Goal: Information Seeking & Learning: Learn about a topic

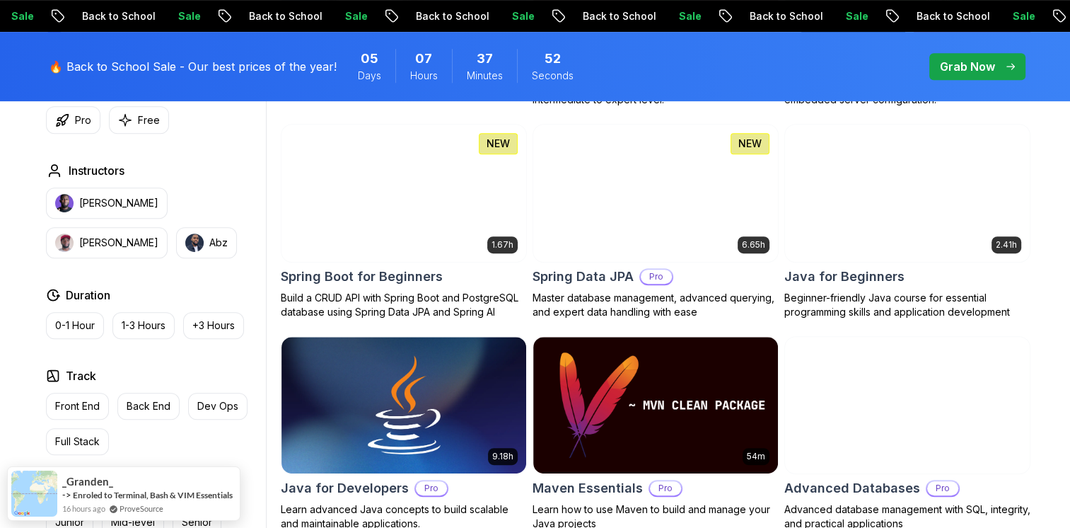
scroll to position [651, 0]
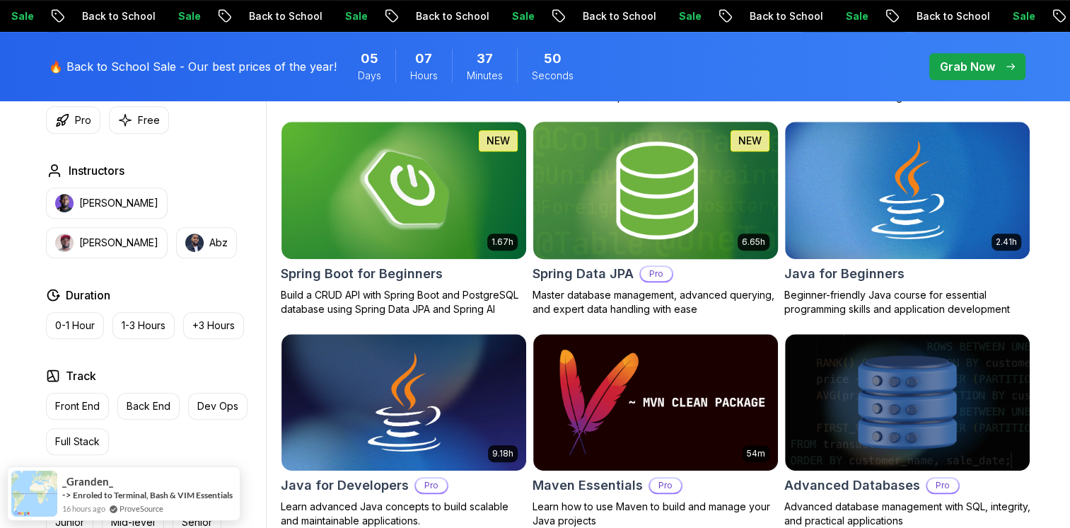
click at [647, 200] on img at bounding box center [655, 190] width 257 height 144
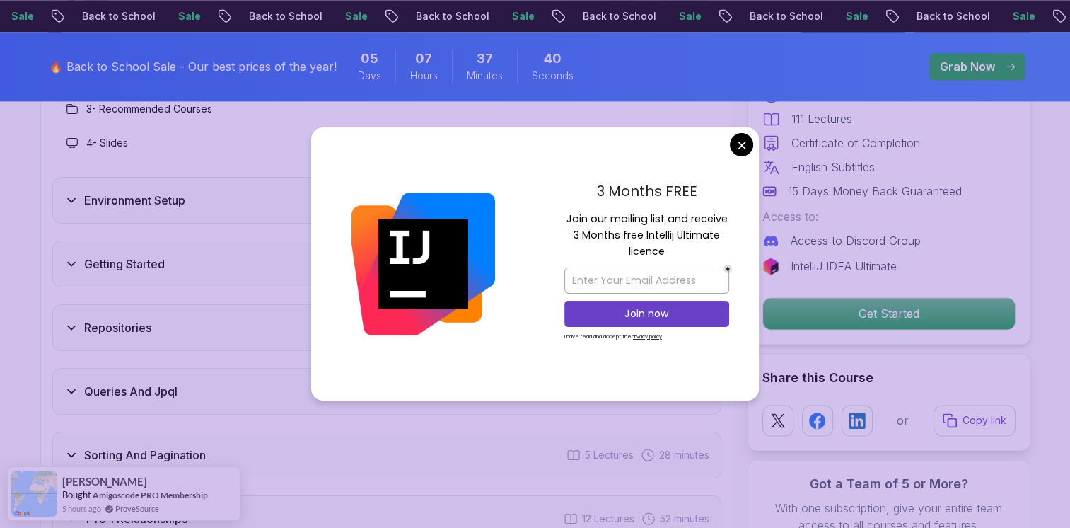
scroll to position [1956, 0]
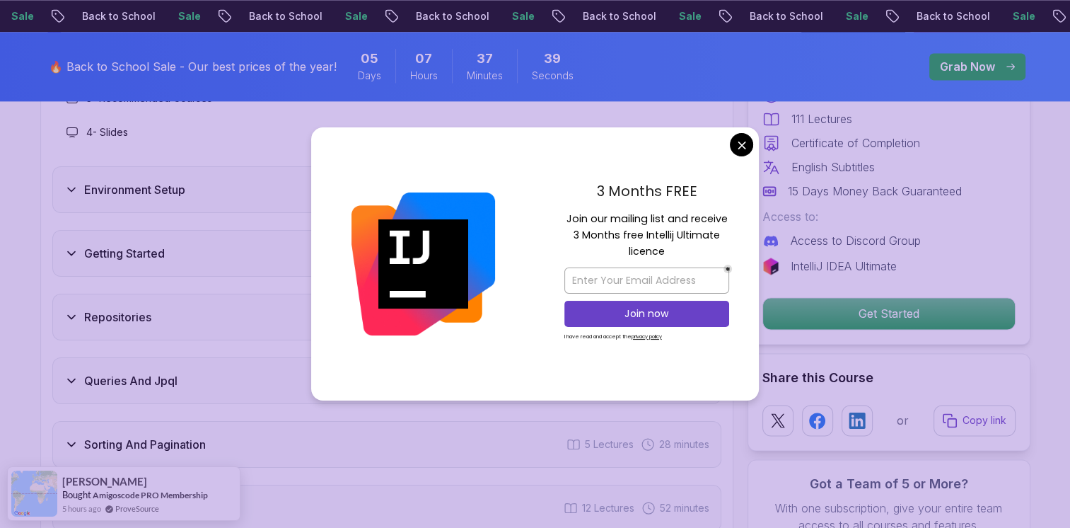
click at [749, 128] on div "3 Months FREE Join our mailing list and receive 3 Months free Intellij Ultimate…" at bounding box center [647, 263] width 224 height 273
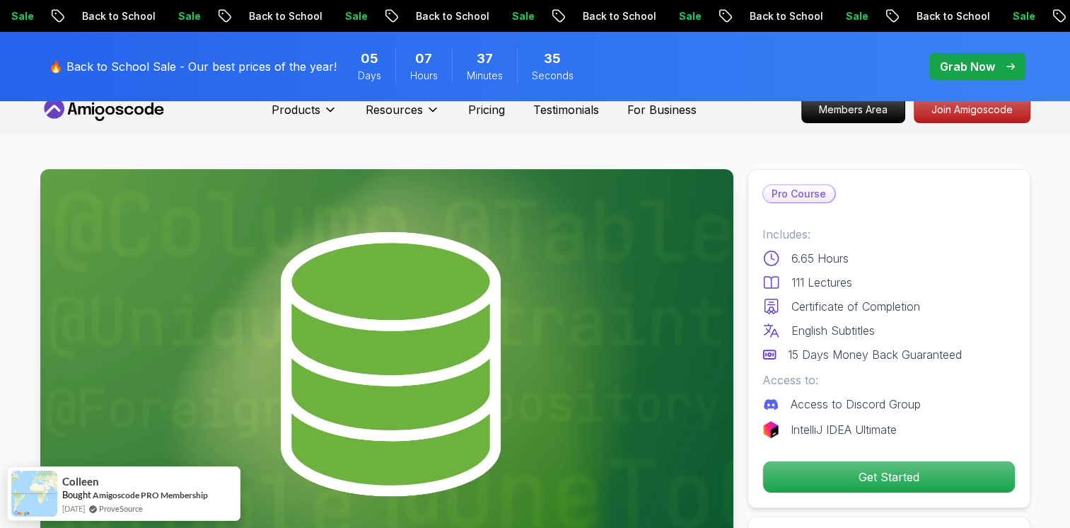
scroll to position [0, 0]
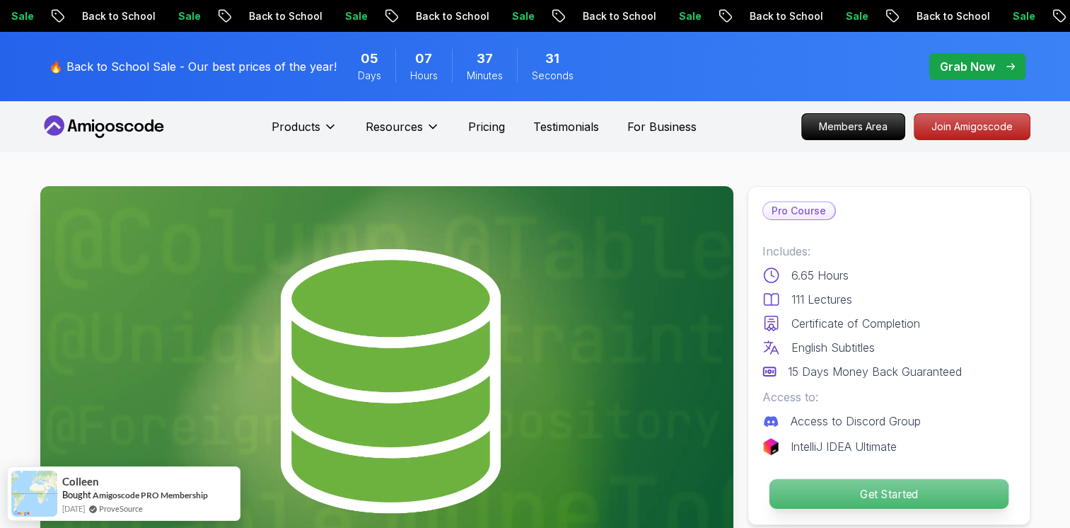
click at [888, 485] on p "Get Started" at bounding box center [888, 494] width 239 height 30
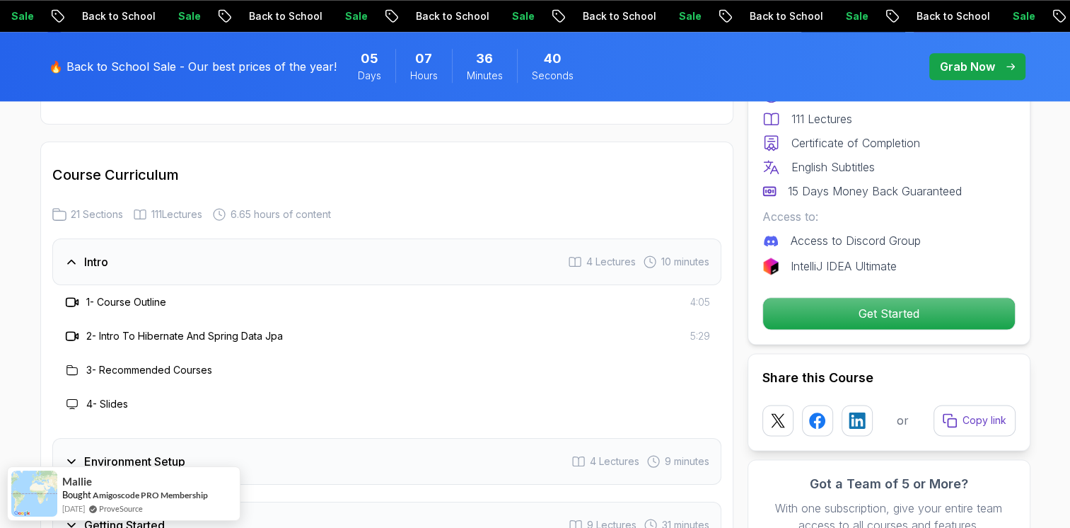
scroll to position [1756, 0]
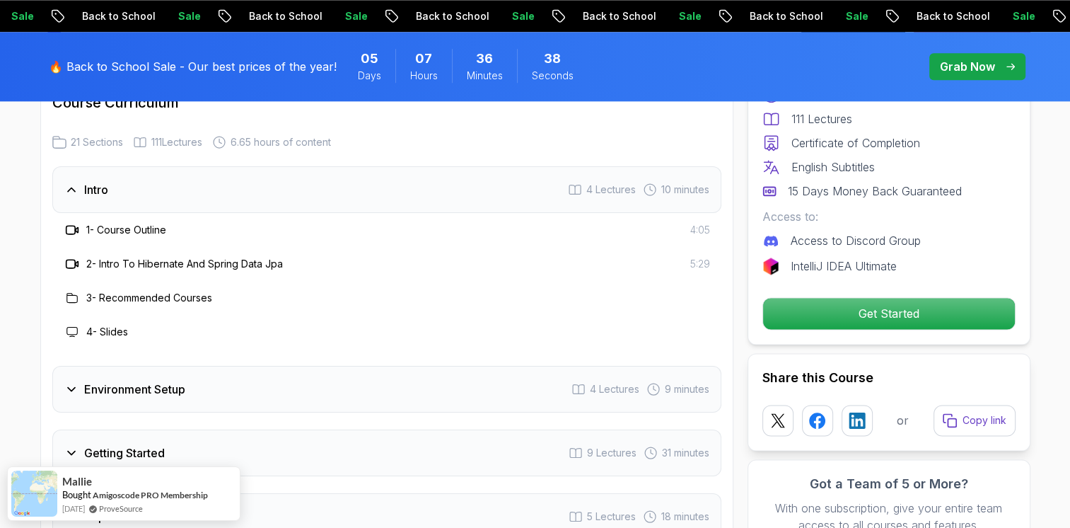
click at [154, 379] on div "Environment Setup 4 Lectures 9 minutes" at bounding box center [386, 389] width 669 height 47
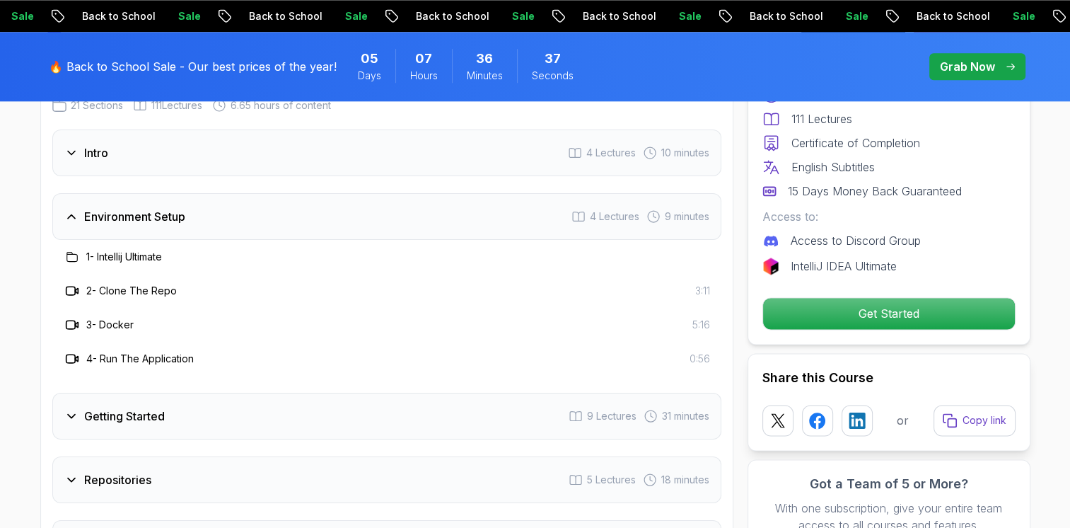
scroll to position [1799, 0]
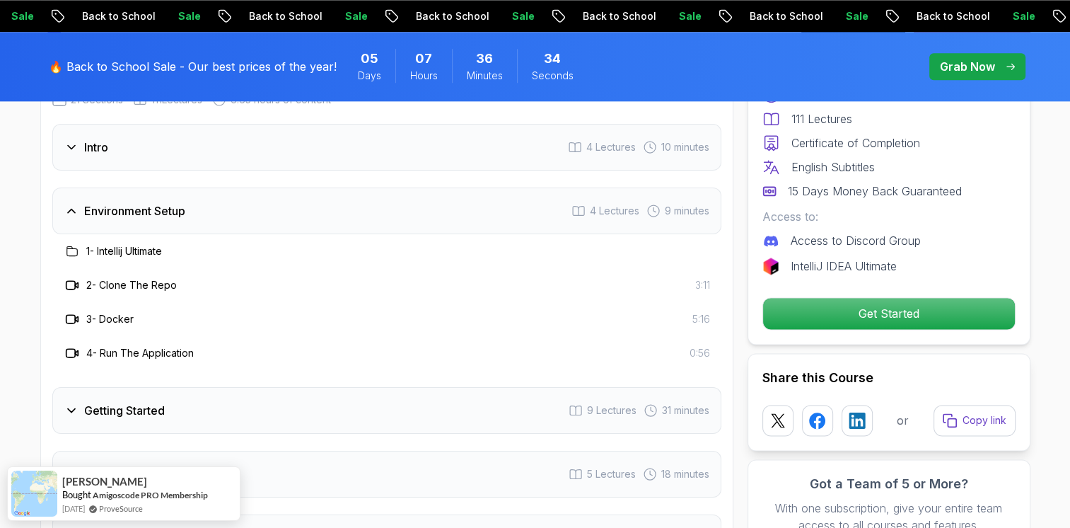
click at [127, 278] on h3 "2 - Clone The Repo" at bounding box center [131, 285] width 91 height 14
click at [69, 278] on icon at bounding box center [72, 285] width 14 height 14
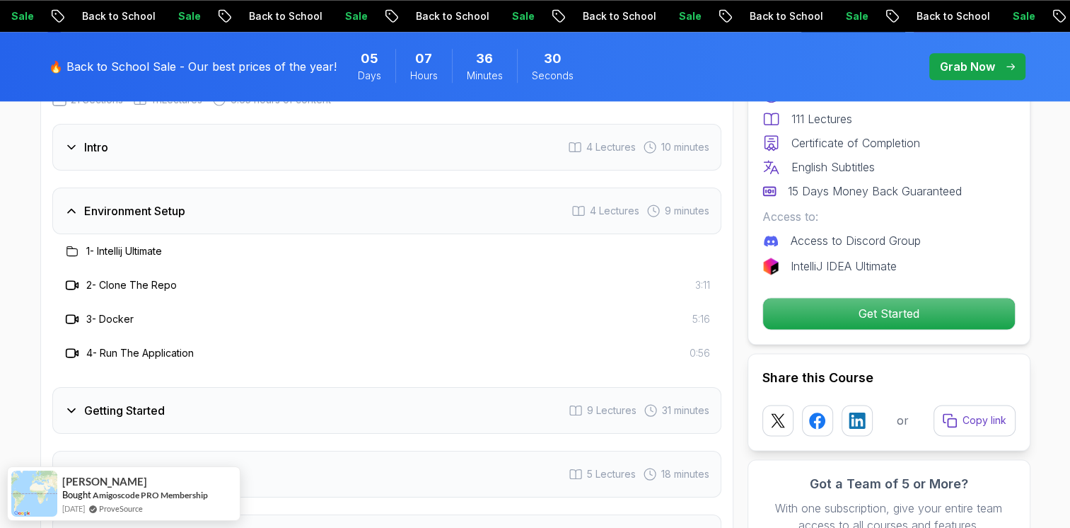
drag, startPoint x: 69, startPoint y: 262, endPoint x: 227, endPoint y: 224, distance: 162.3
click at [227, 243] on div "1 - Intellij Ultimate" at bounding box center [387, 251] width 647 height 17
click at [129, 244] on h3 "1 - Intellij Ultimate" at bounding box center [124, 251] width 76 height 14
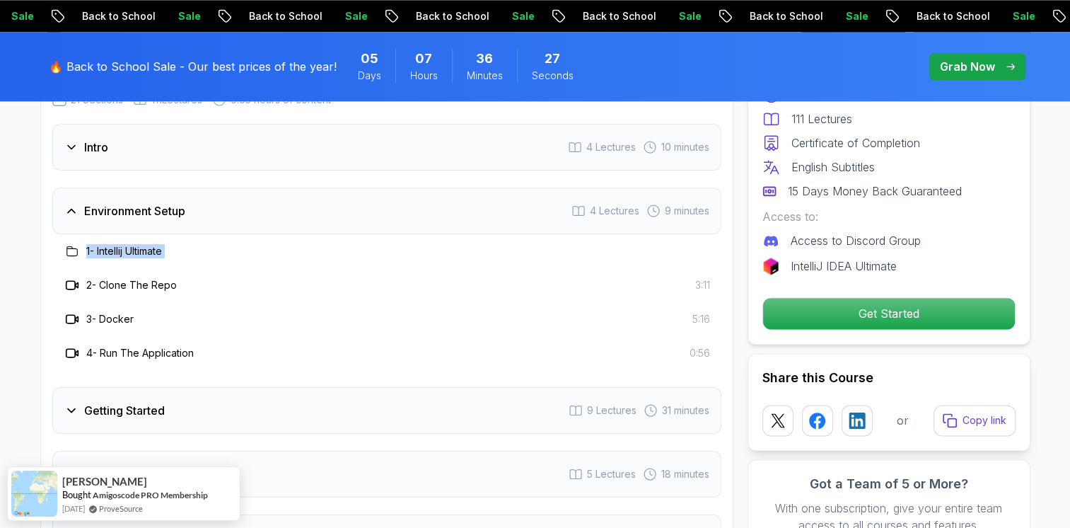
drag, startPoint x: 129, startPoint y: 229, endPoint x: 215, endPoint y: 239, distance: 86.9
click at [215, 239] on div "1 - Intellij Ultimate" at bounding box center [386, 251] width 669 height 34
click at [133, 346] on h3 "4 - Run The Application" at bounding box center [140, 353] width 108 height 14
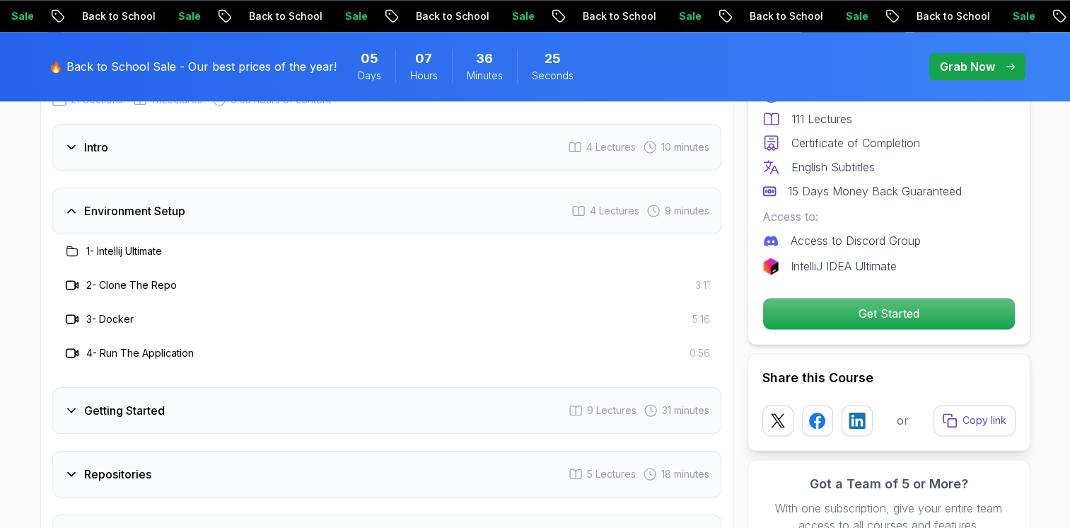
click at [91, 202] on h3 "Environment Setup" at bounding box center [134, 210] width 101 height 17
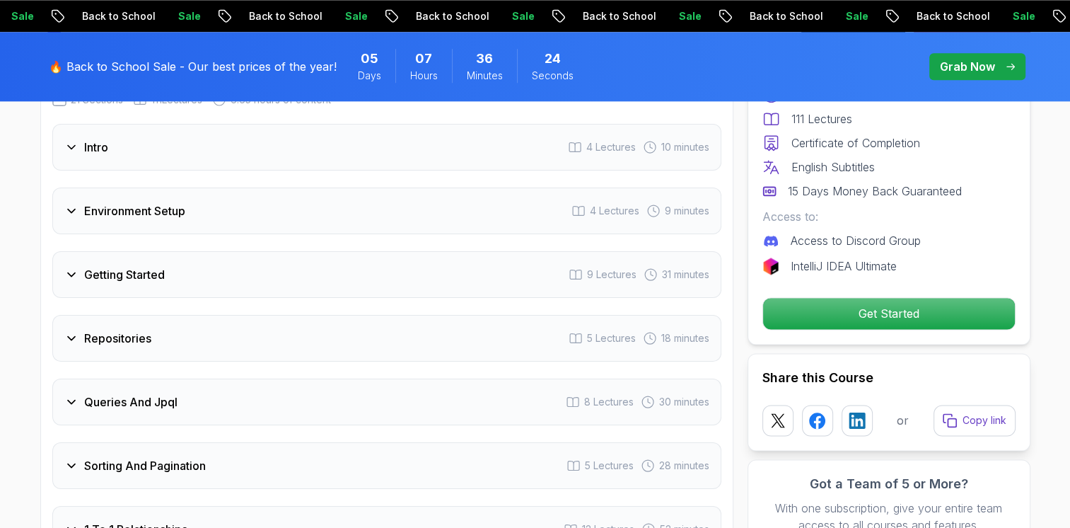
click at [79, 266] on div "Getting Started" at bounding box center [114, 274] width 100 height 17
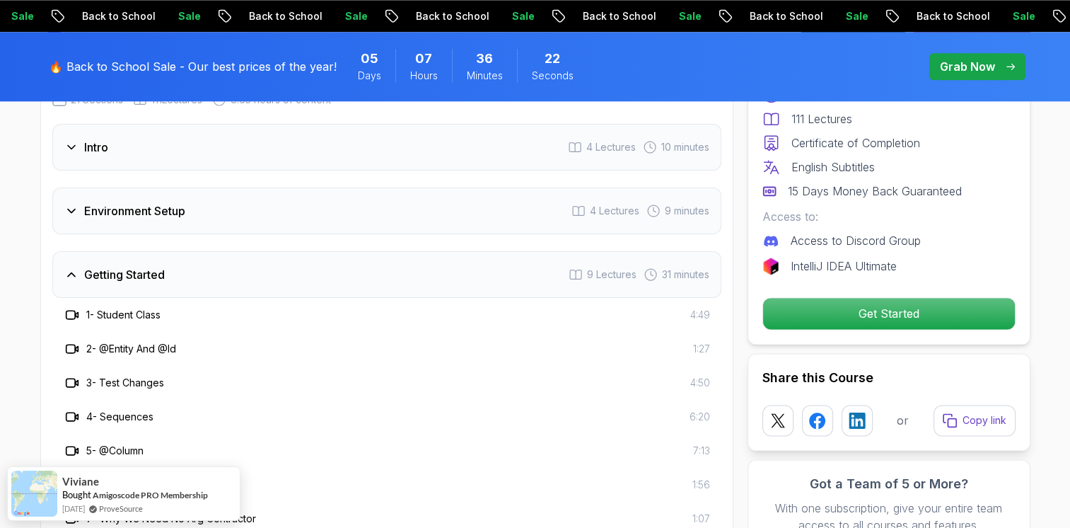
click at [124, 308] on h3 "1 - Student Class" at bounding box center [123, 315] width 74 height 14
click at [110, 266] on h3 "Getting Started" at bounding box center [124, 274] width 81 height 17
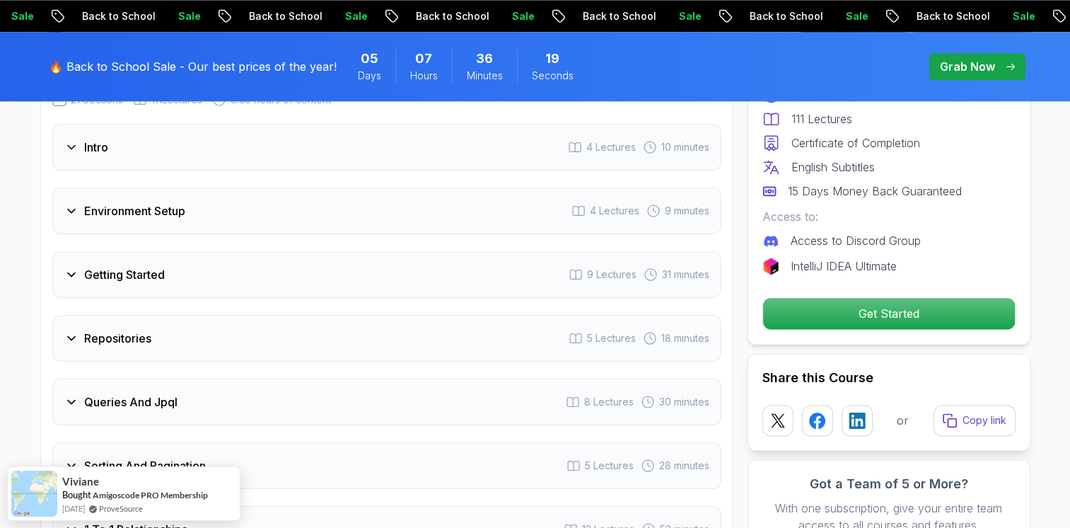
click at [166, 315] on div "Repositories 5 Lectures 18 minutes" at bounding box center [386, 338] width 669 height 47
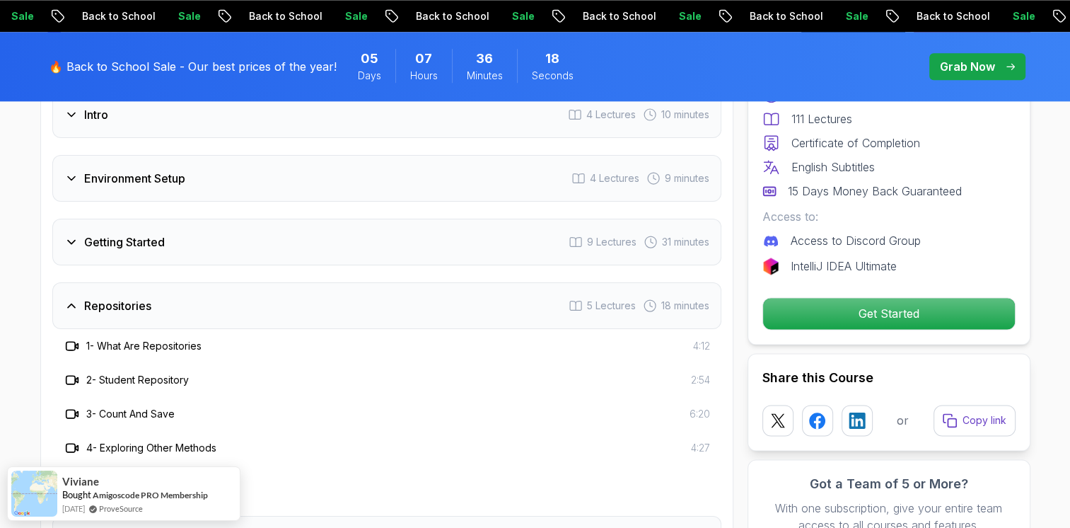
scroll to position [1840, 0]
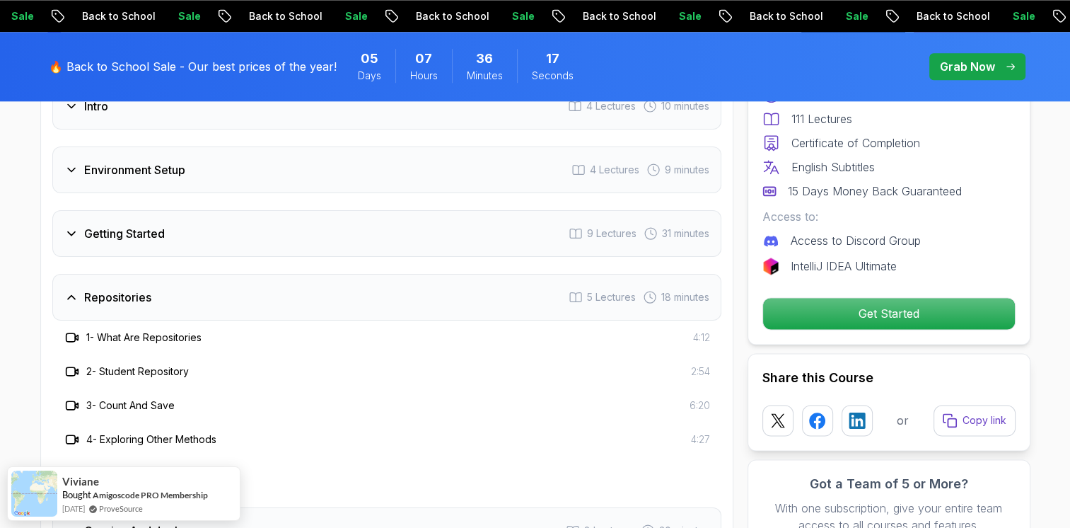
click at [130, 330] on h3 "1 - What Are Repositories" at bounding box center [143, 337] width 115 height 14
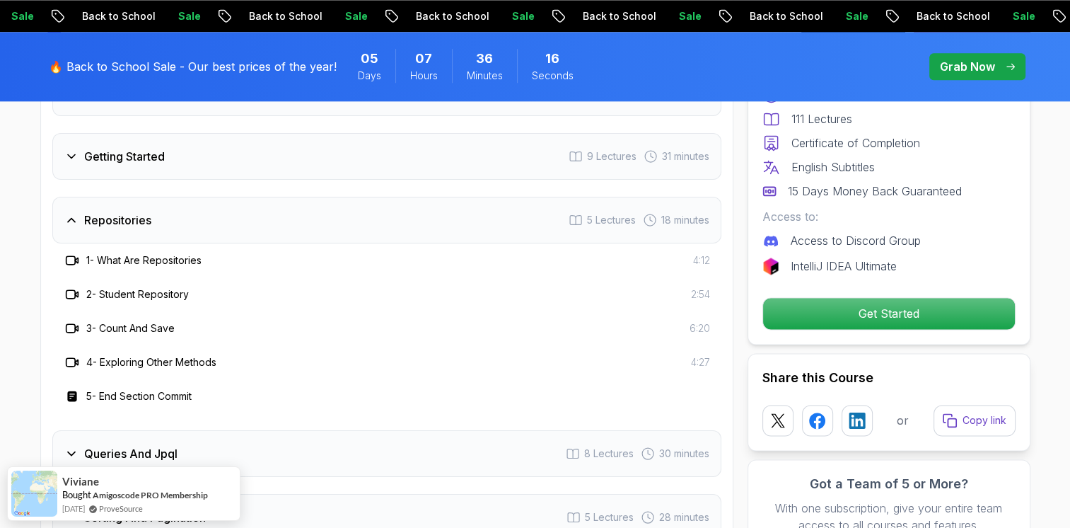
scroll to position [1917, 0]
click at [136, 388] on h3 "5 - End Section Commit" at bounding box center [138, 395] width 105 height 14
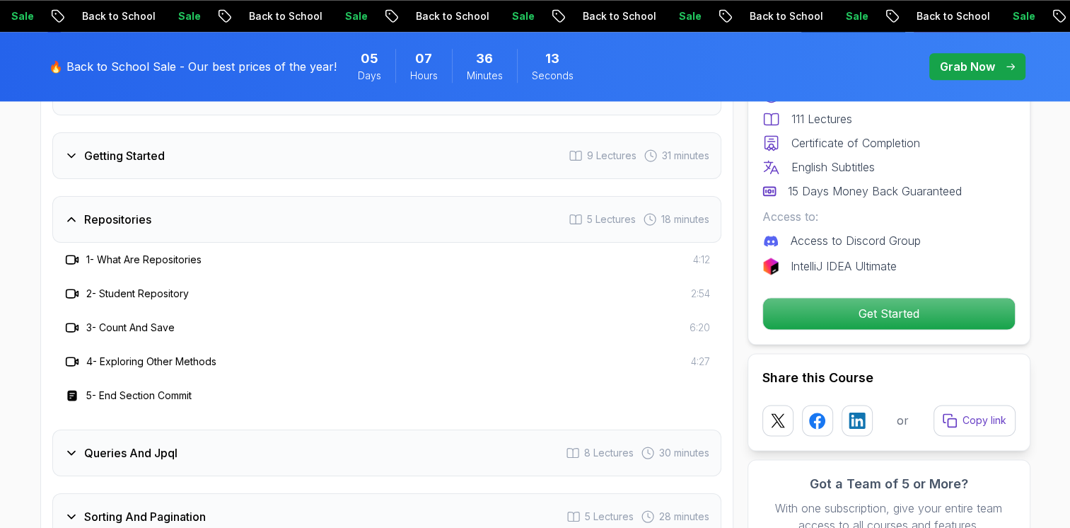
click at [68, 391] on rect at bounding box center [71, 396] width 9 height 11
click at [74, 391] on rect at bounding box center [71, 396] width 9 height 11
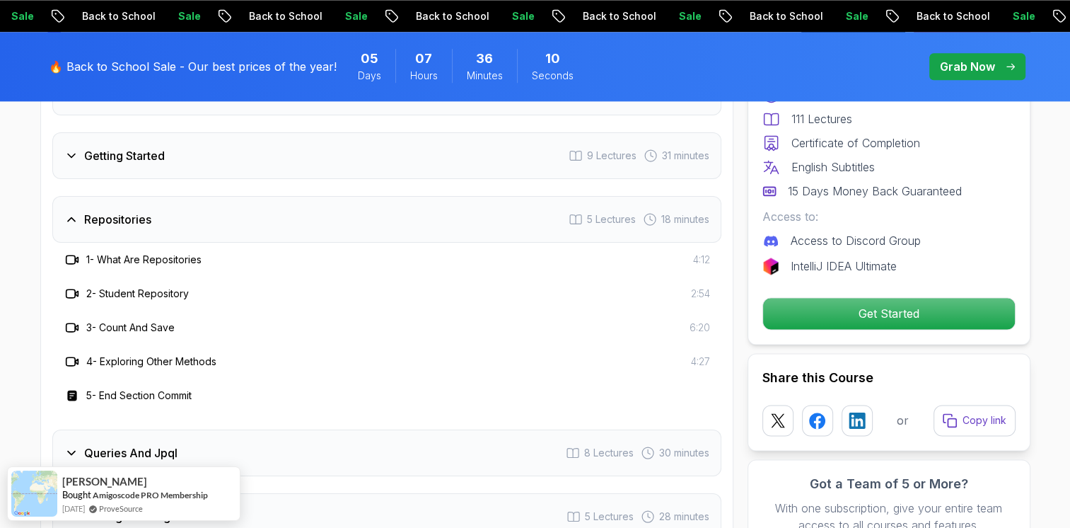
drag, startPoint x: 74, startPoint y: 375, endPoint x: 71, endPoint y: 342, distance: 33.4
click at [71, 354] on icon at bounding box center [72, 361] width 14 height 14
click at [69, 354] on icon at bounding box center [72, 361] width 14 height 14
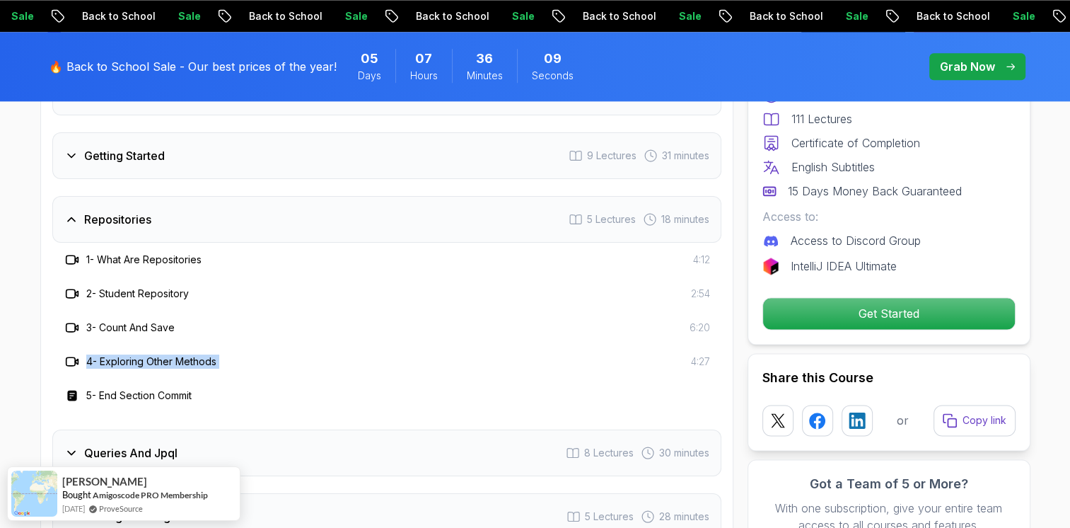
click at [69, 354] on icon at bounding box center [72, 361] width 14 height 14
drag, startPoint x: 69, startPoint y: 337, endPoint x: 68, endPoint y: 302, distance: 35.4
click at [68, 321] on icon at bounding box center [72, 328] width 14 height 14
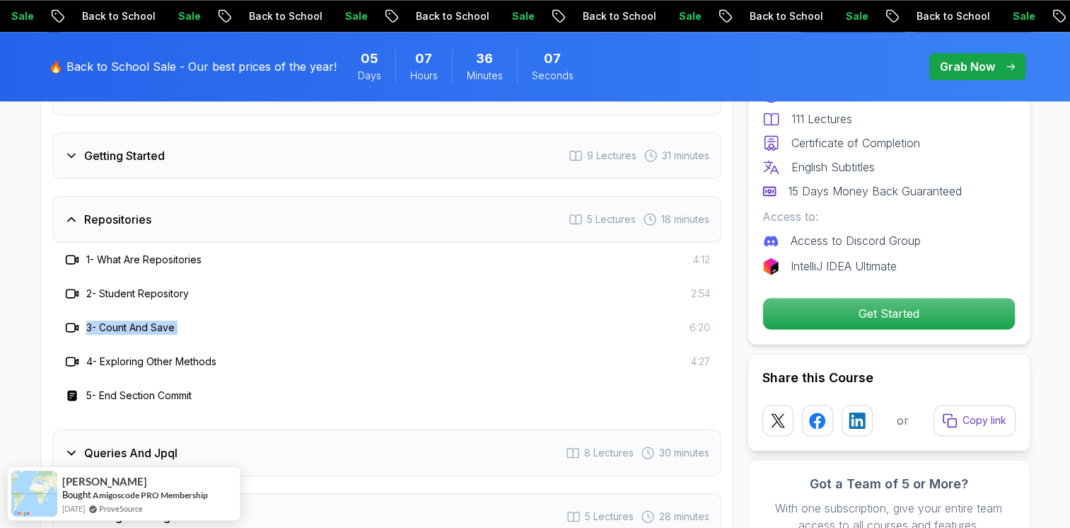
click at [68, 321] on icon at bounding box center [72, 328] width 14 height 14
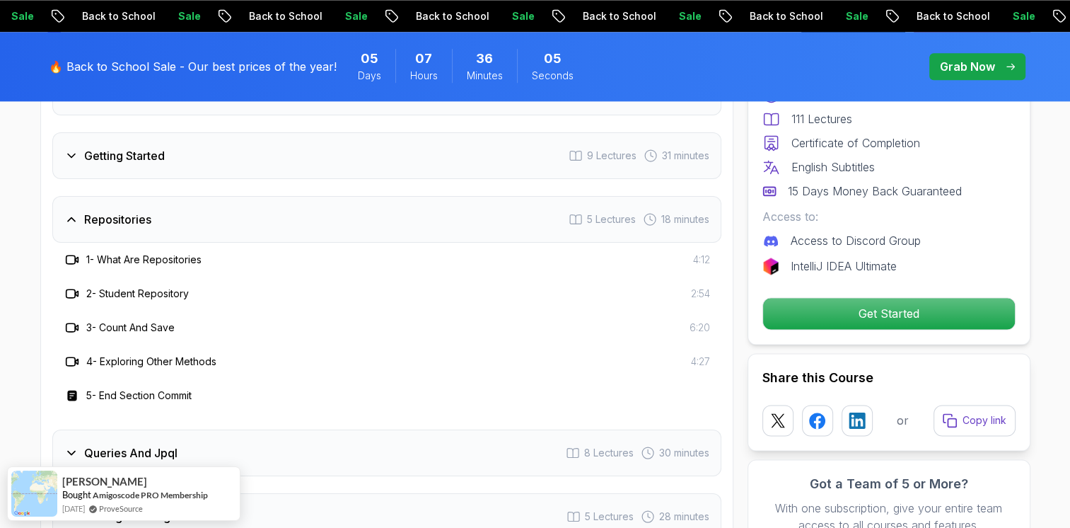
drag, startPoint x: 68, startPoint y: 302, endPoint x: 68, endPoint y: 273, distance: 29.0
click at [68, 287] on icon at bounding box center [72, 294] width 14 height 14
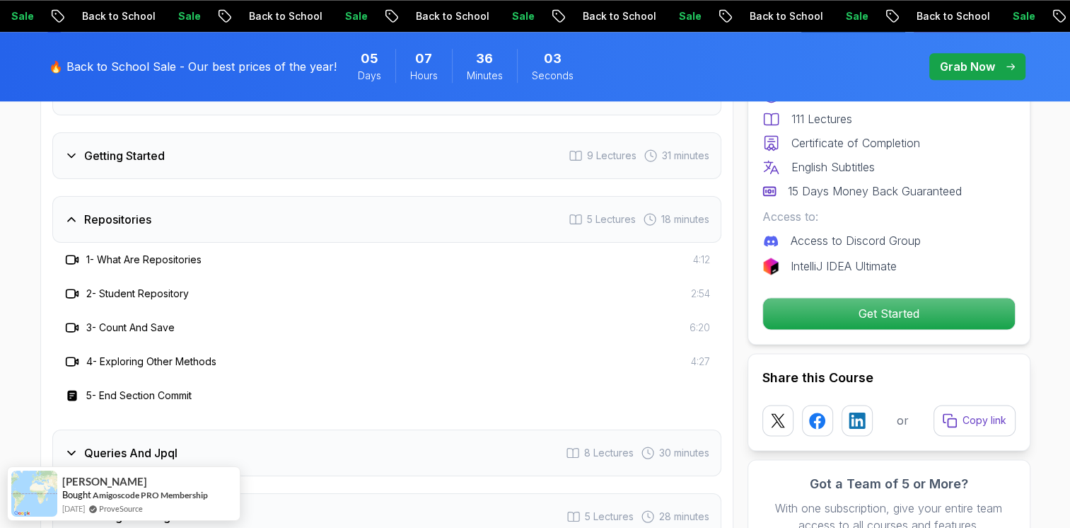
drag, startPoint x: 68, startPoint y: 273, endPoint x: 64, endPoint y: 238, distance: 35.6
click at [64, 251] on div at bounding box center [72, 259] width 17 height 17
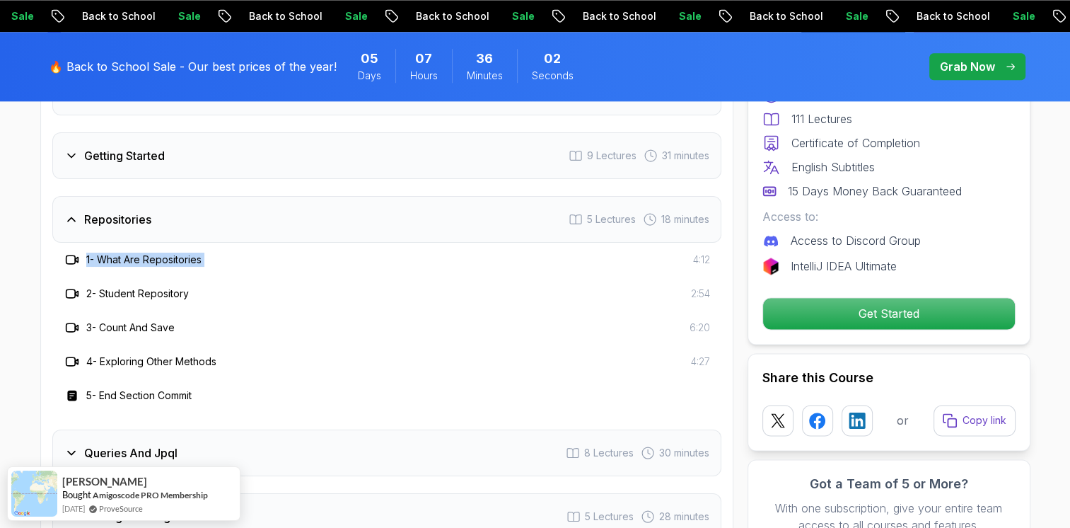
click at [64, 251] on div at bounding box center [72, 259] width 17 height 17
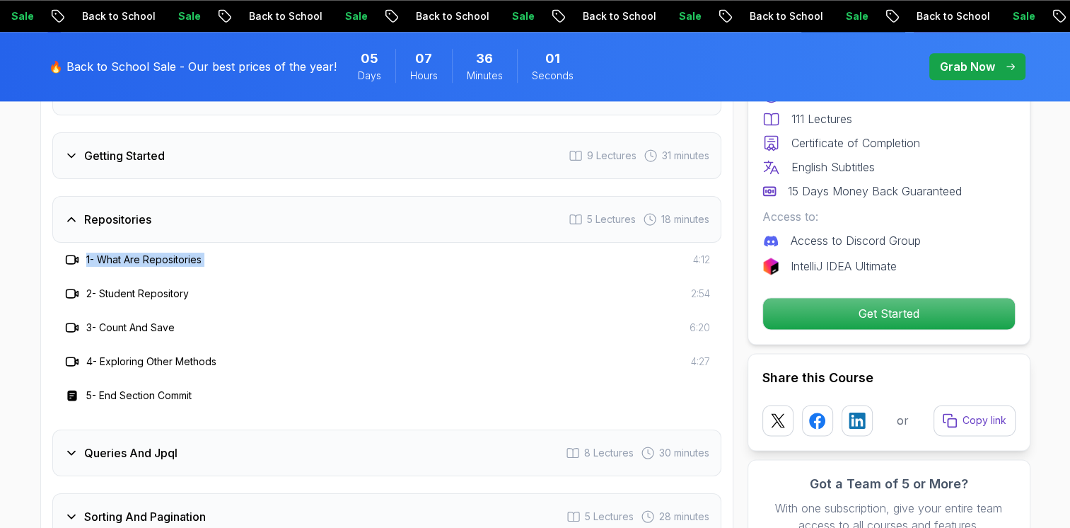
drag, startPoint x: 64, startPoint y: 238, endPoint x: 66, endPoint y: 194, distance: 43.9
click at [66, 212] on icon at bounding box center [71, 219] width 14 height 14
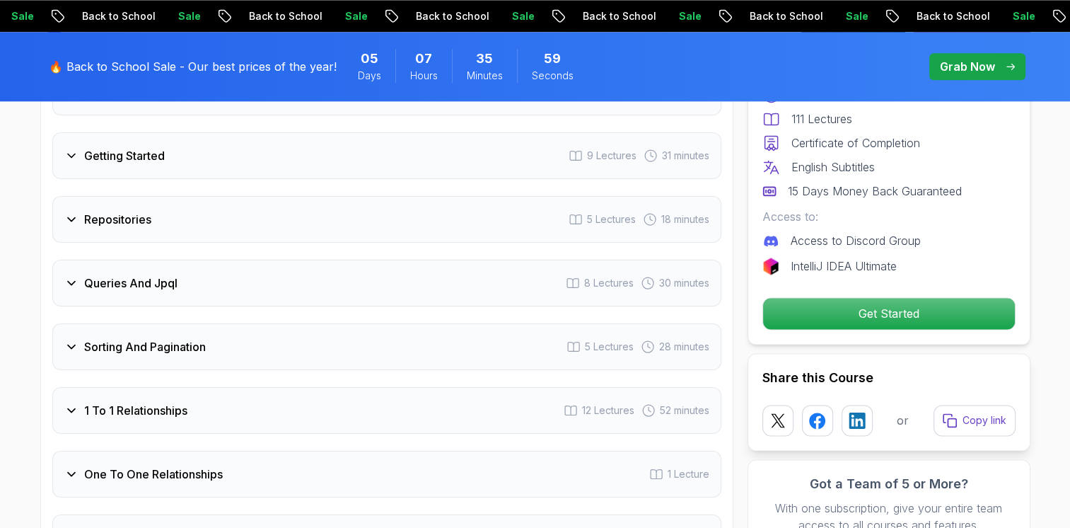
click at [144, 275] on h3 "Queries And Jpql" at bounding box center [130, 283] width 93 height 17
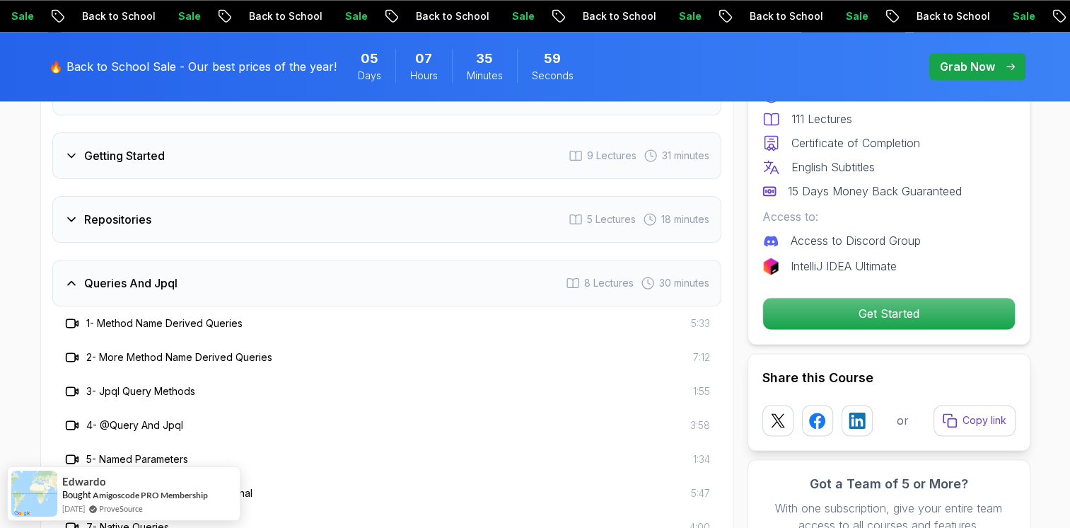
click at [144, 275] on h3 "Queries And Jpql" at bounding box center [130, 283] width 93 height 17
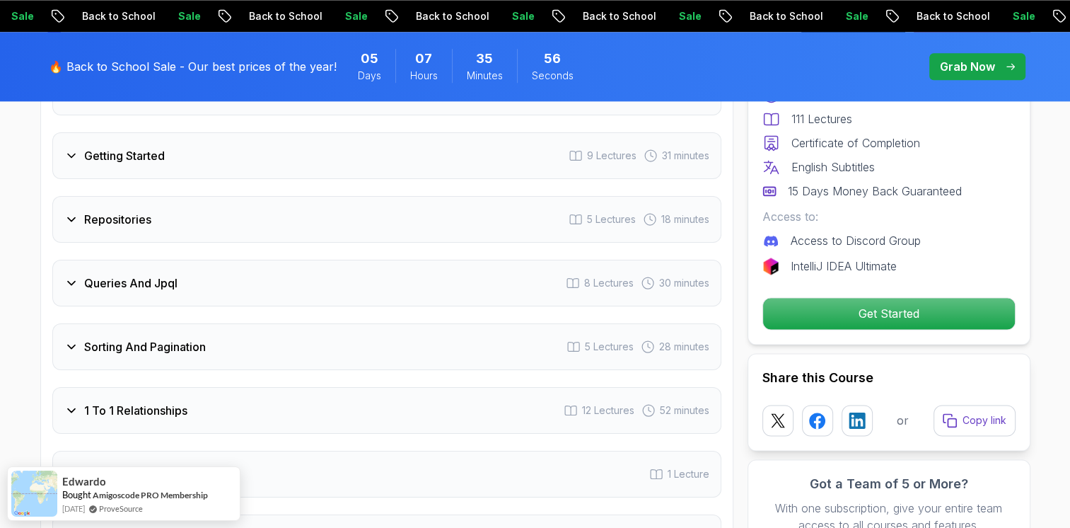
click at [171, 208] on div "Repositories 5 Lectures 18 minutes" at bounding box center [386, 219] width 669 height 47
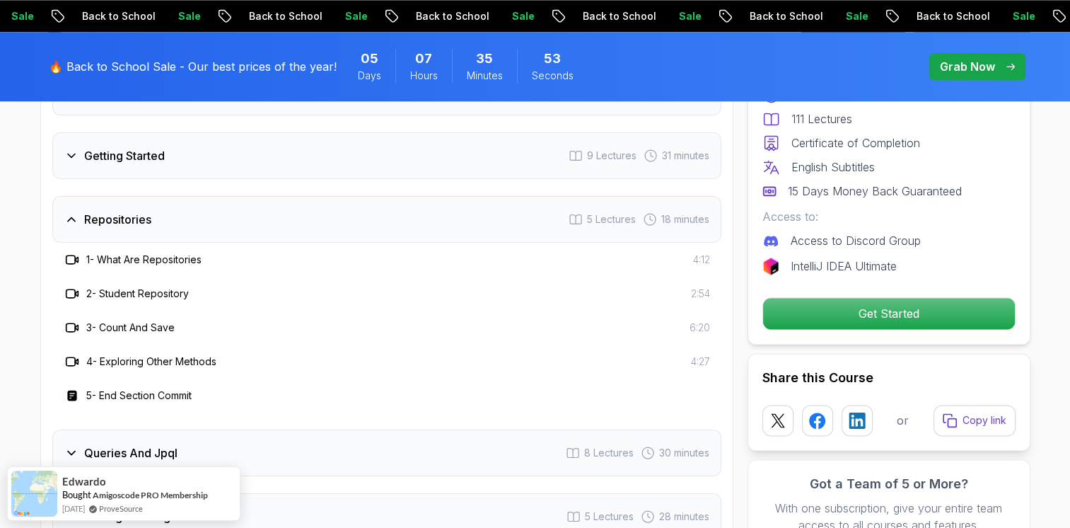
click at [304, 199] on div "Repositories 5 Lectures 18 minutes" at bounding box center [386, 219] width 669 height 47
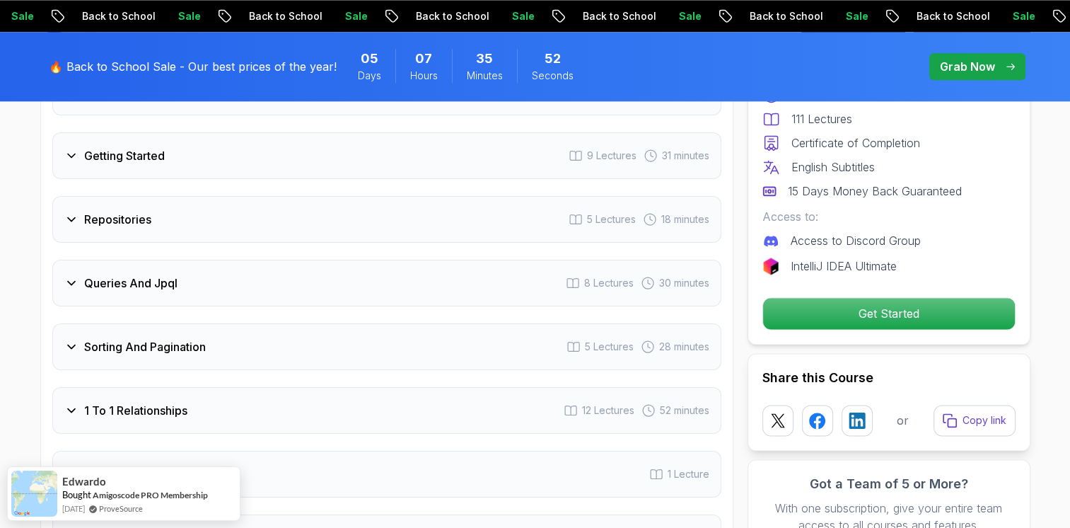
click at [224, 260] on div "Queries And Jpql 8 Lectures 30 minutes" at bounding box center [386, 283] width 669 height 47
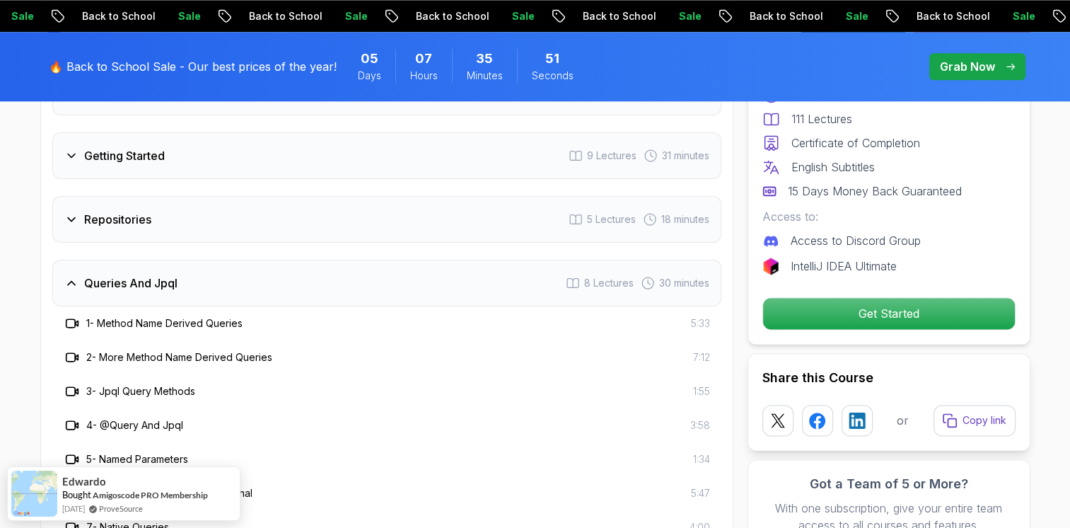
click at [224, 260] on div "Queries And Jpql 8 Lectures 30 minutes" at bounding box center [386, 283] width 669 height 47
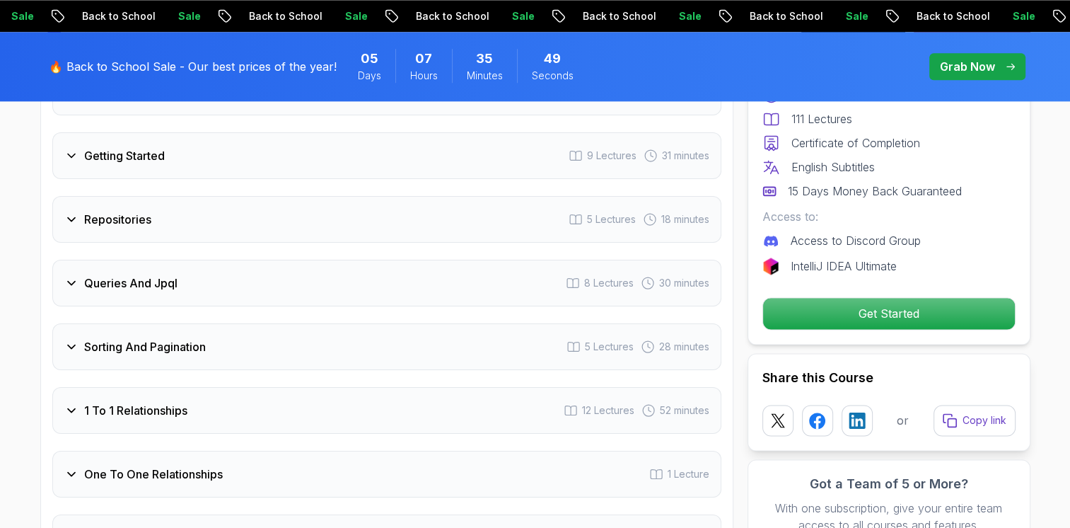
click at [221, 323] on div "Sorting And Pagination 5 Lectures 28 minutes" at bounding box center [386, 346] width 669 height 47
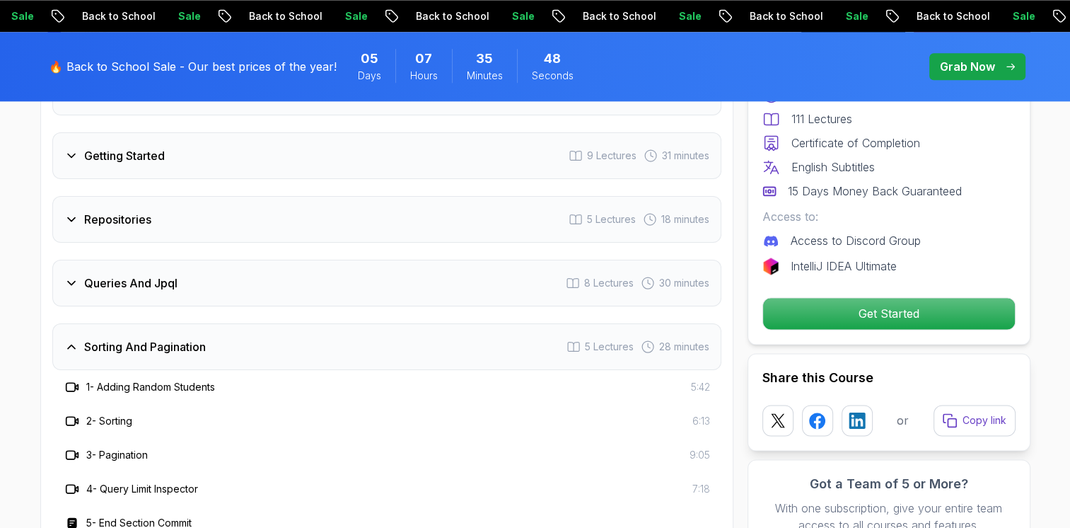
click at [221, 323] on div "Sorting And Pagination 5 Lectures 28 minutes" at bounding box center [386, 346] width 669 height 47
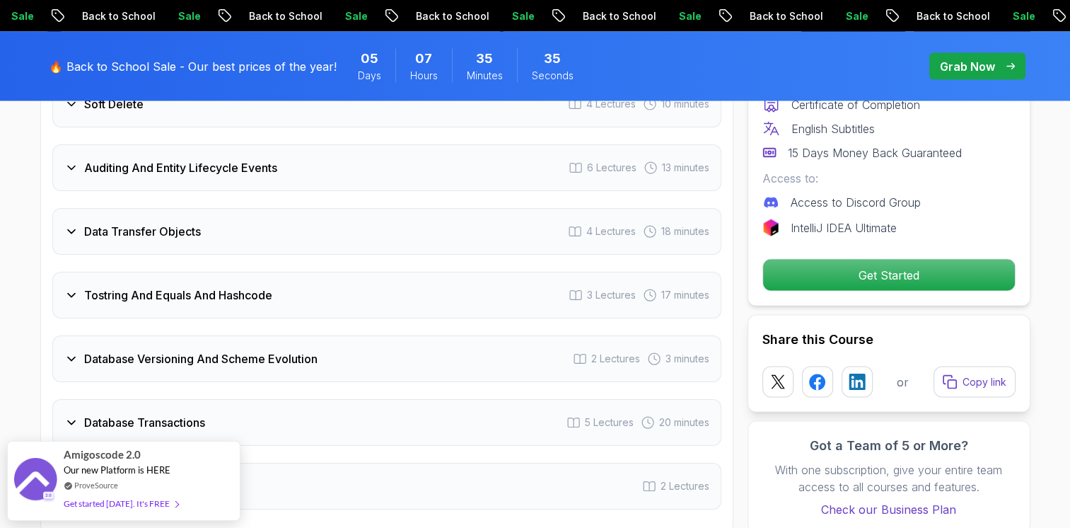
scroll to position [2732, 0]
click at [103, 406] on div "Database Transactions 5 Lectures 20 minutes" at bounding box center [386, 423] width 669 height 47
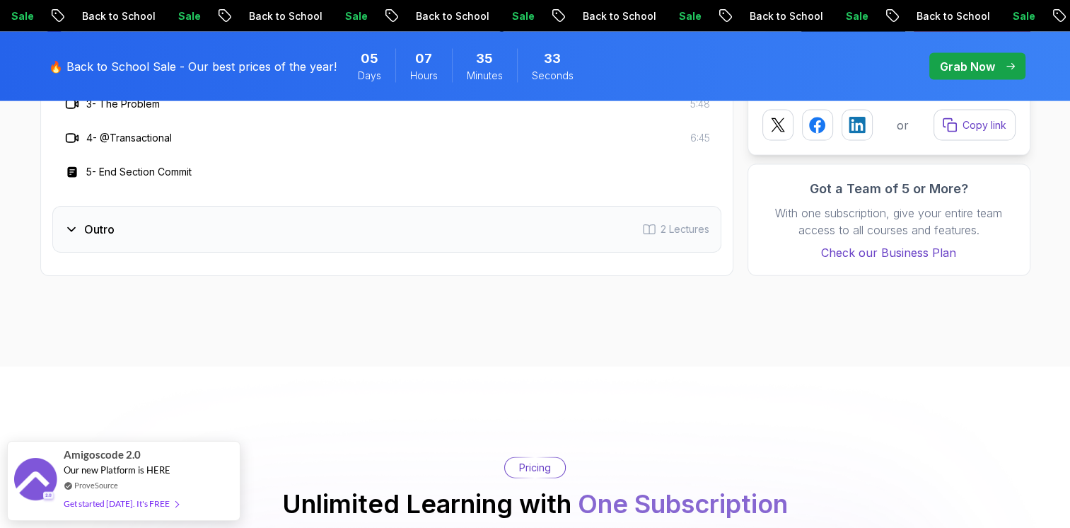
scroll to position [3162, 0]
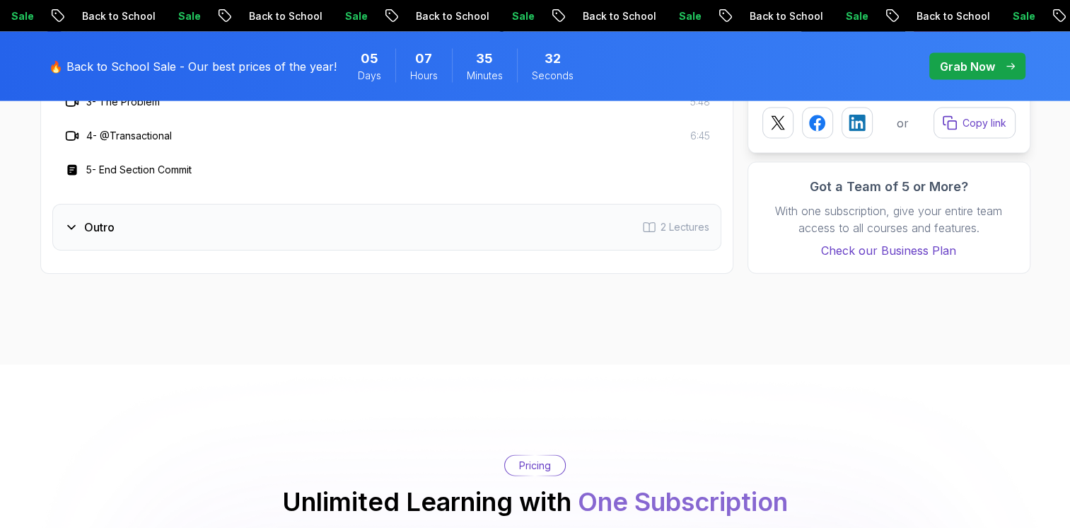
click at [84, 219] on h3 "Outro" at bounding box center [99, 227] width 30 height 17
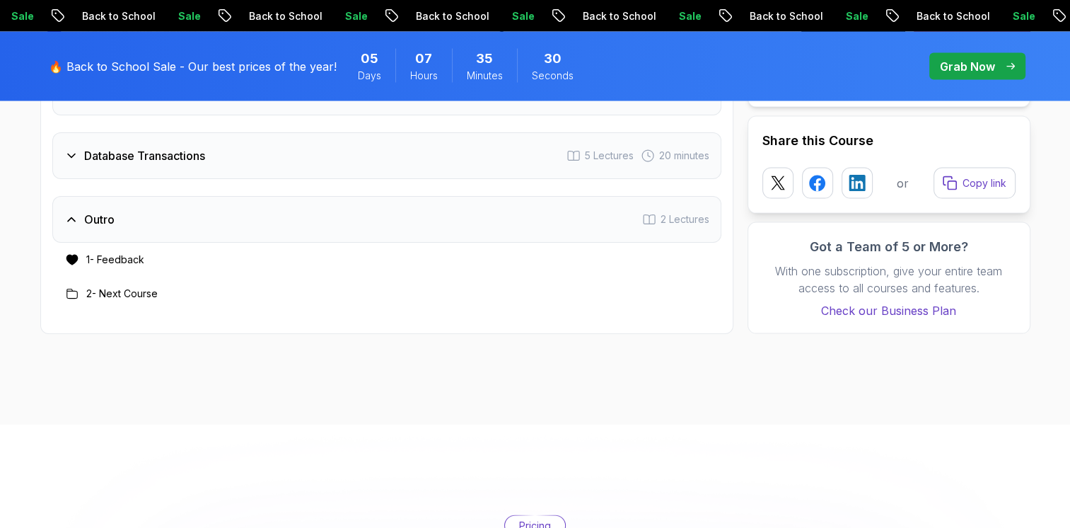
scroll to position [2981, 0]
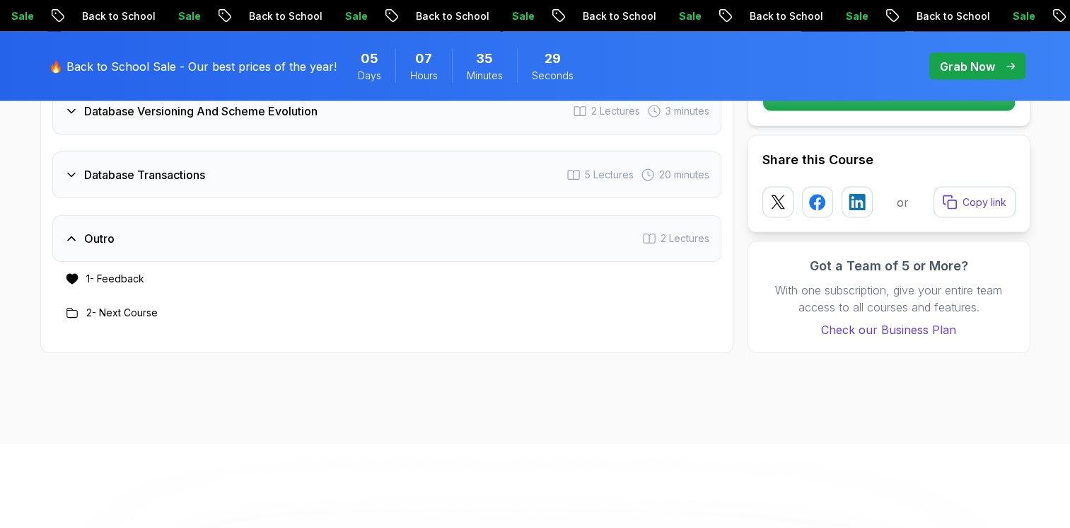
click at [121, 306] on h3 "2 - Next Course" at bounding box center [121, 313] width 71 height 14
click at [133, 262] on div "1 - Feedback" at bounding box center [386, 279] width 669 height 34
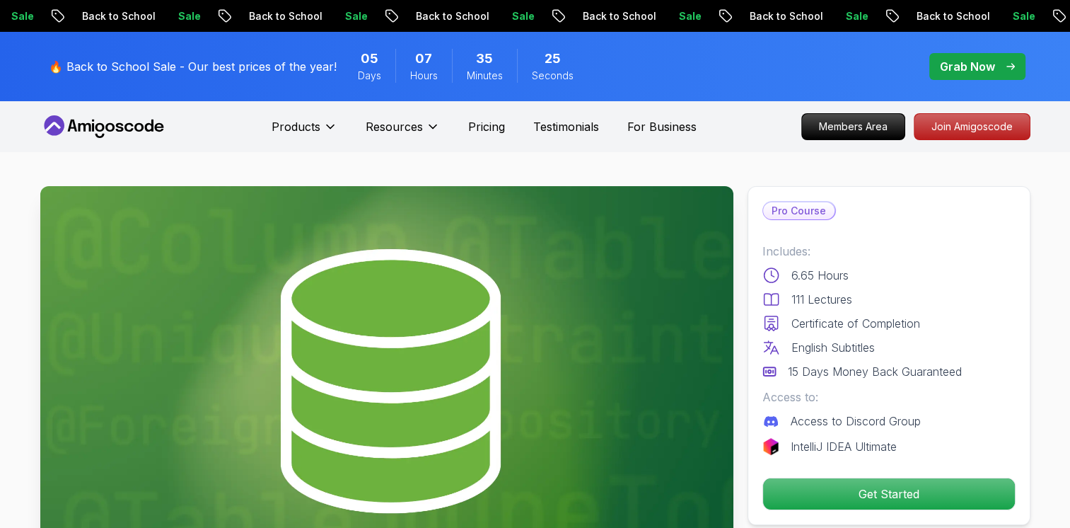
scroll to position [0, 0]
click at [793, 417] on p "Access to Discord Group" at bounding box center [856, 420] width 130 height 17
drag, startPoint x: 793, startPoint y: 417, endPoint x: 774, endPoint y: 421, distance: 19.4
click at [774, 421] on div "Access to Discord Group" at bounding box center [889, 420] width 253 height 17
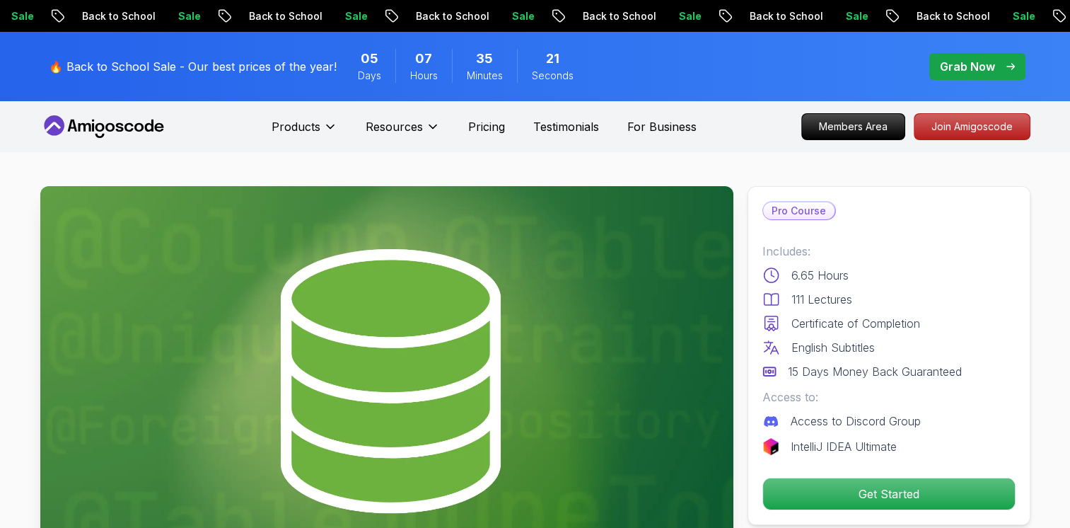
click at [774, 421] on icon at bounding box center [771, 421] width 14 height 11
click at [580, 354] on img at bounding box center [386, 381] width 693 height 390
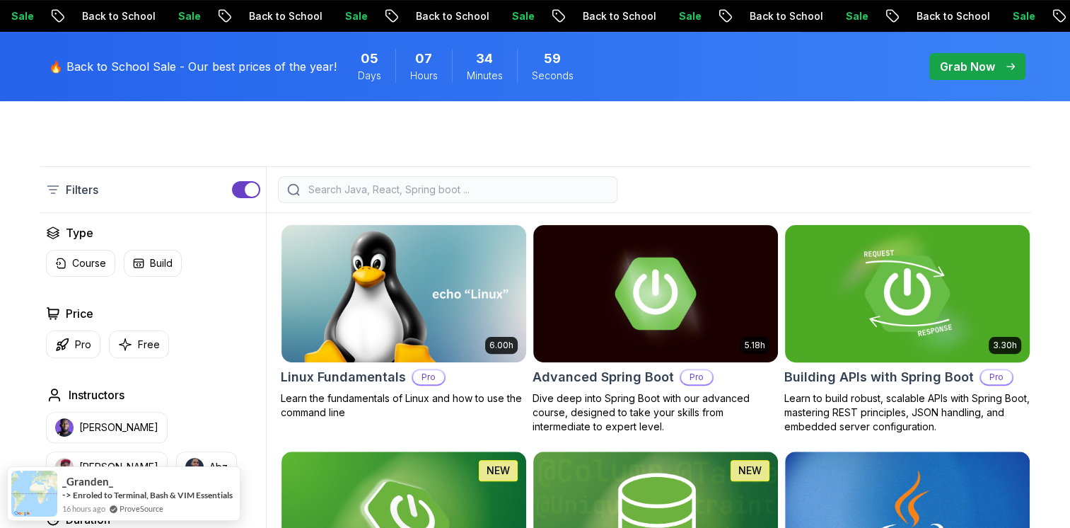
click at [855, 307] on img at bounding box center [907, 293] width 257 height 144
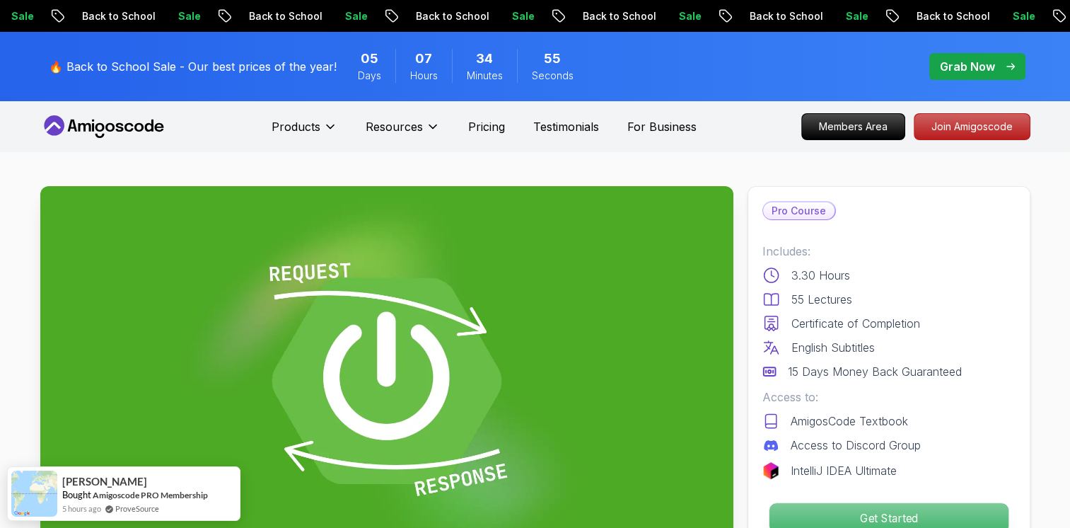
click at [853, 522] on p "Get Started" at bounding box center [888, 518] width 239 height 30
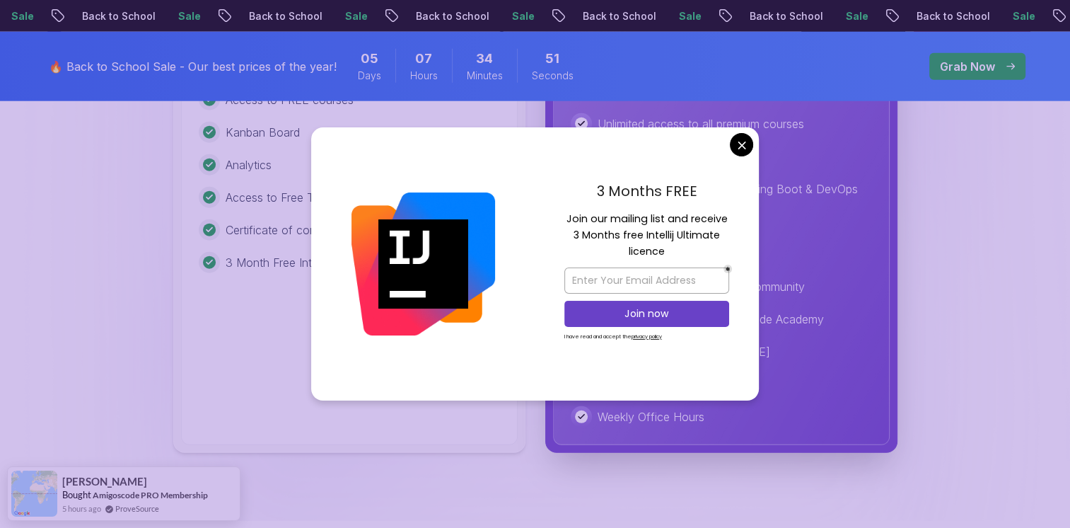
scroll to position [3681, 0]
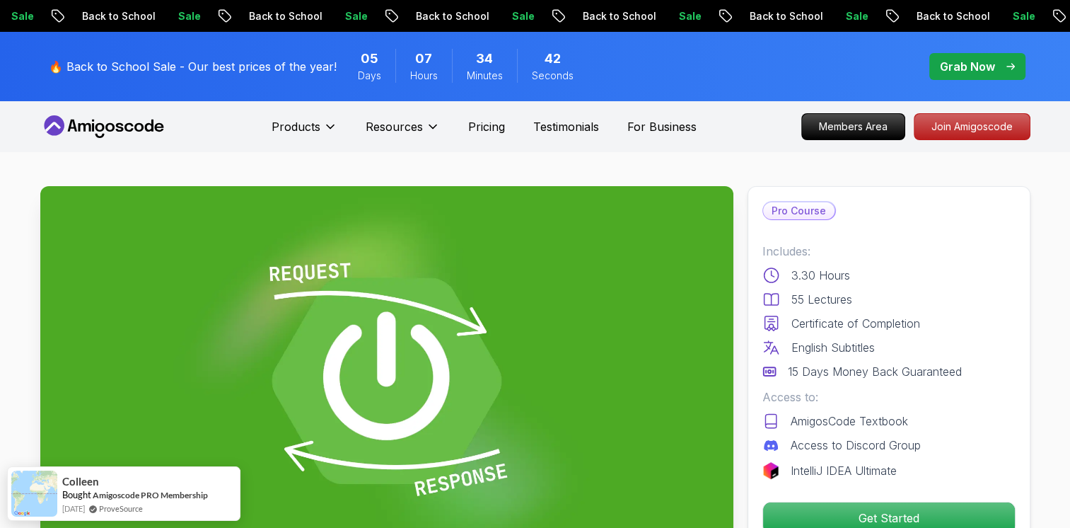
scroll to position [0, 0]
click at [563, 129] on p "Testimonials" at bounding box center [566, 126] width 66 height 17
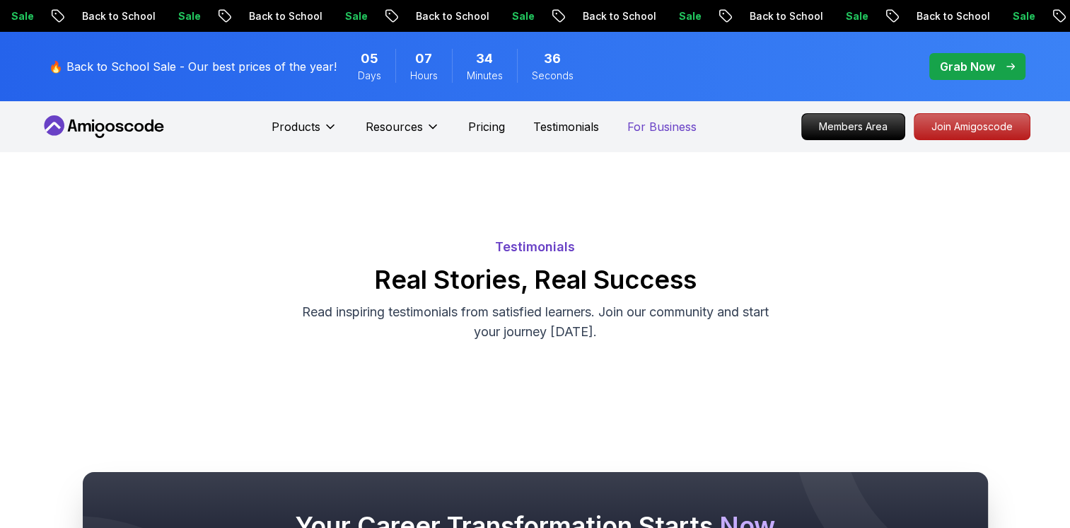
click at [652, 127] on p "For Business" at bounding box center [662, 126] width 69 height 17
click at [461, 122] on div "Products Resources Pricing Testimonials For Business" at bounding box center [484, 126] width 425 height 28
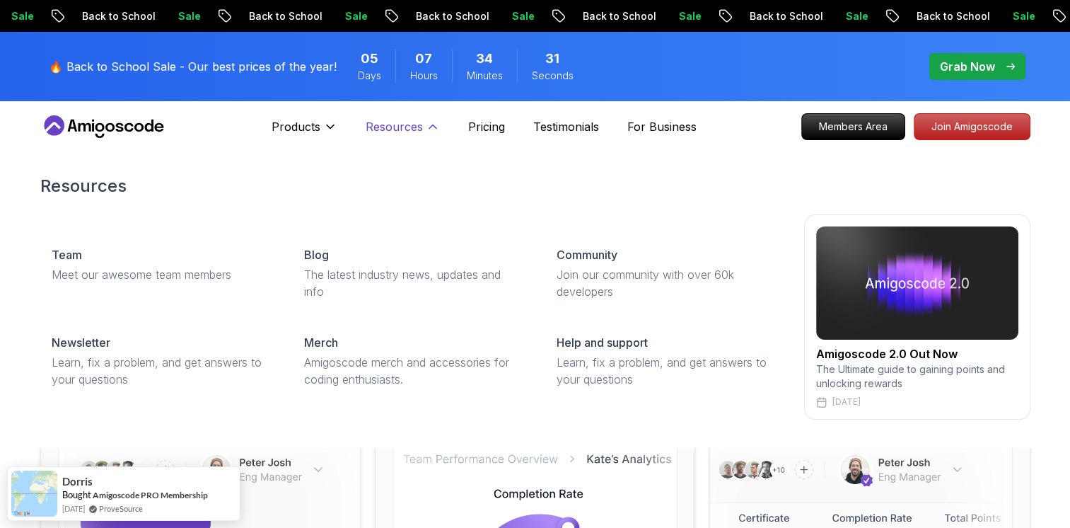
click at [398, 125] on p "Resources" at bounding box center [394, 126] width 57 height 17
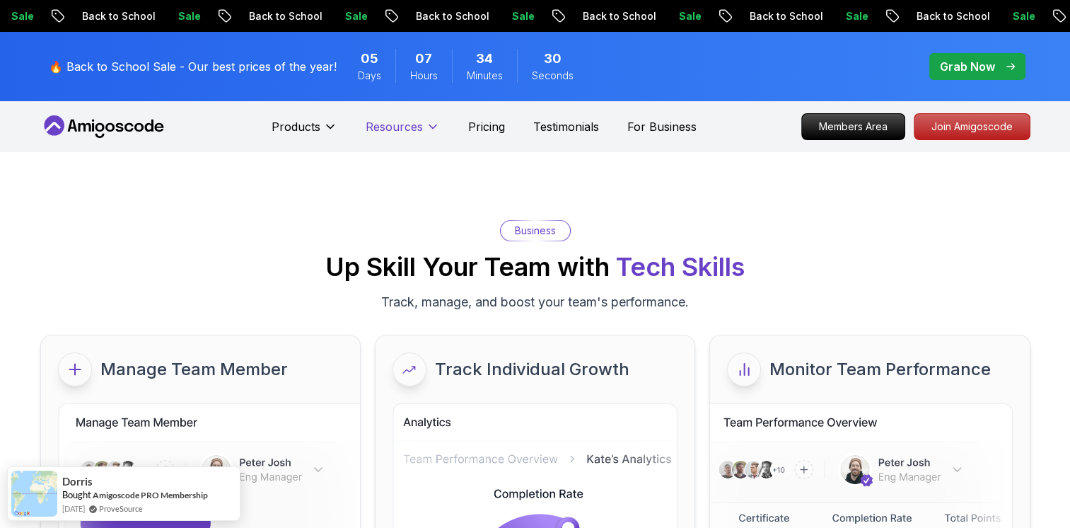
click at [398, 125] on p "Resources" at bounding box center [394, 126] width 57 height 17
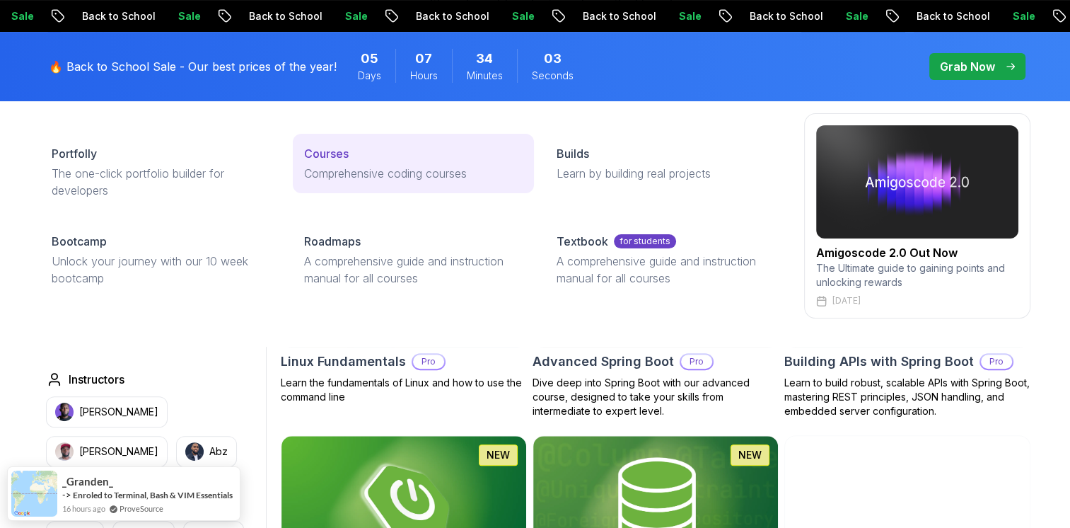
scroll to position [337, 0]
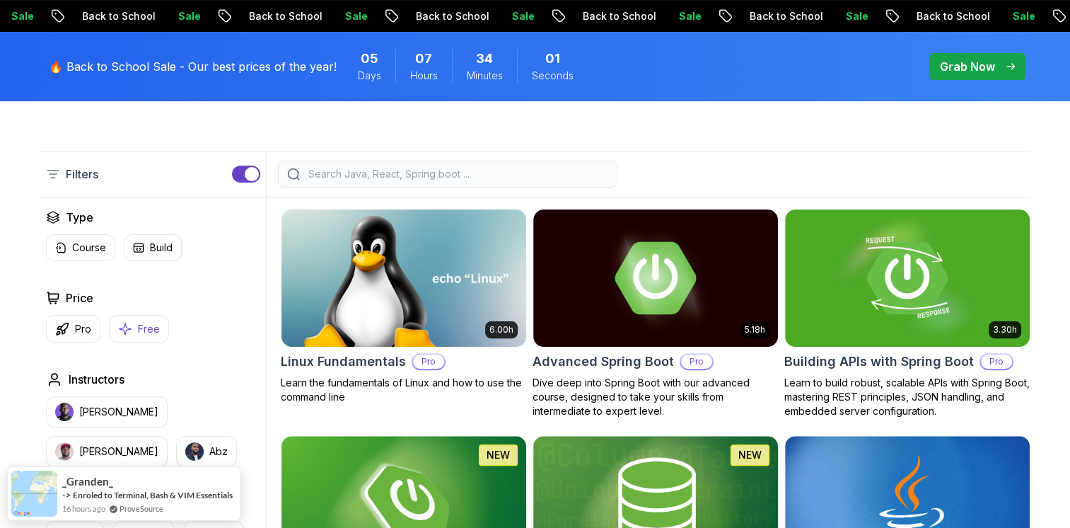
click at [134, 325] on button "Free" at bounding box center [139, 329] width 60 height 28
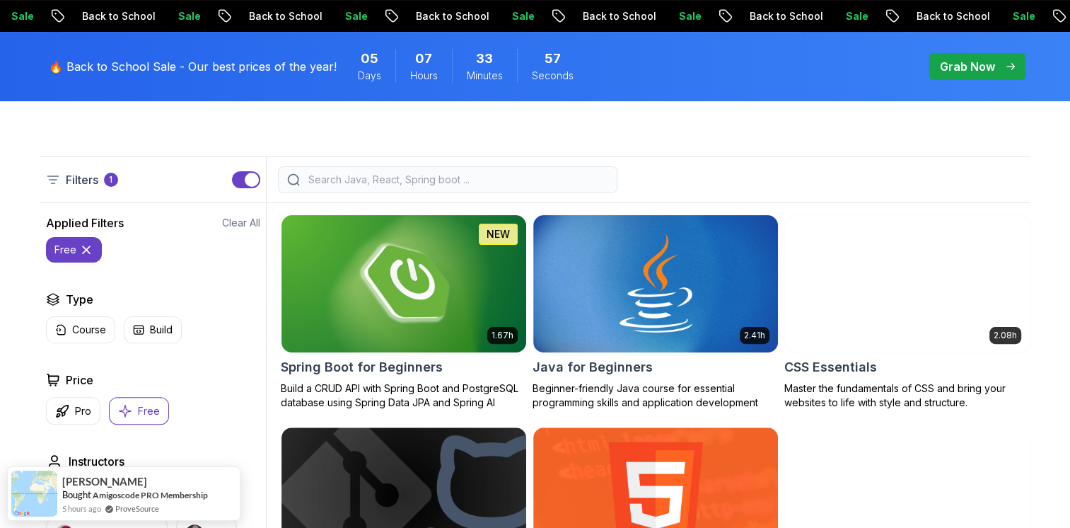
scroll to position [313, 0]
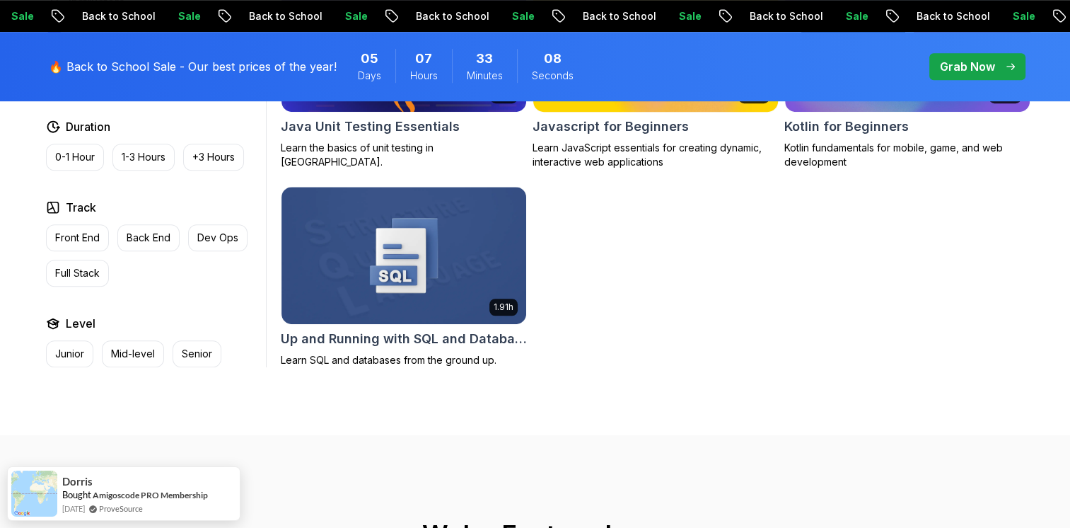
scroll to position [1002, 0]
